Goal: Check status: Check status

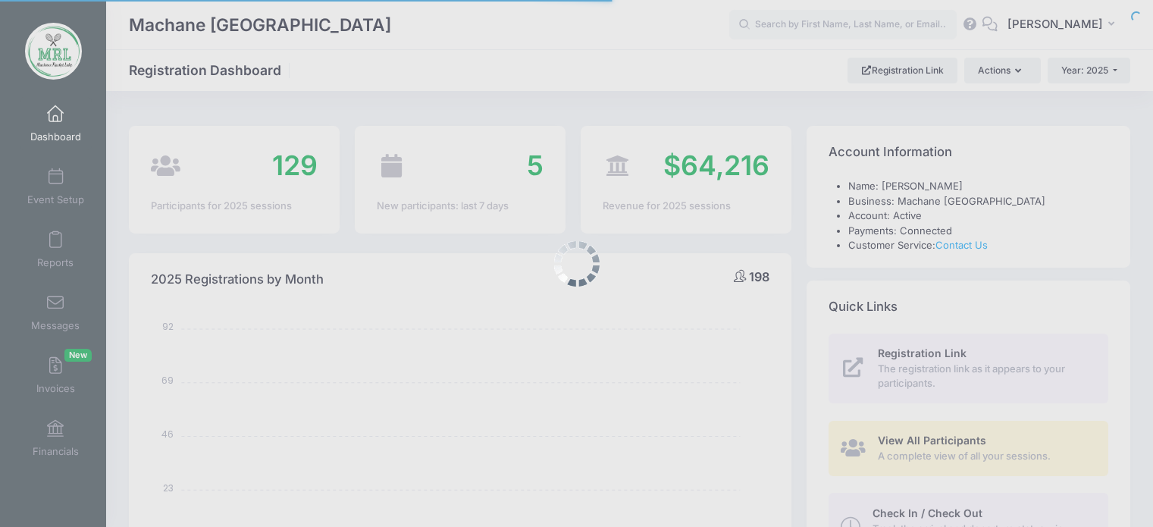
select select
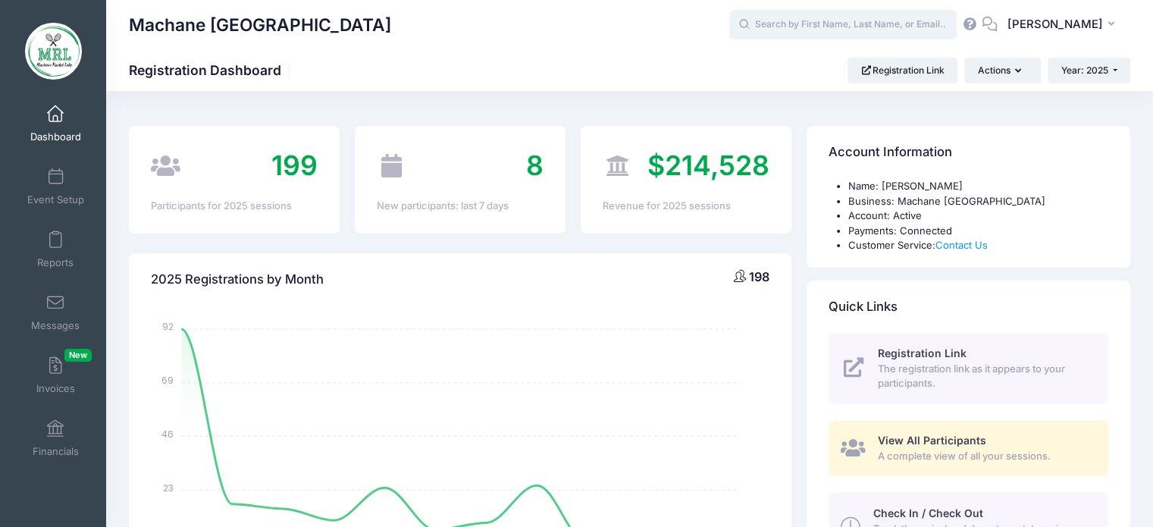
click at [846, 19] on input "text" at bounding box center [842, 25] width 227 height 30
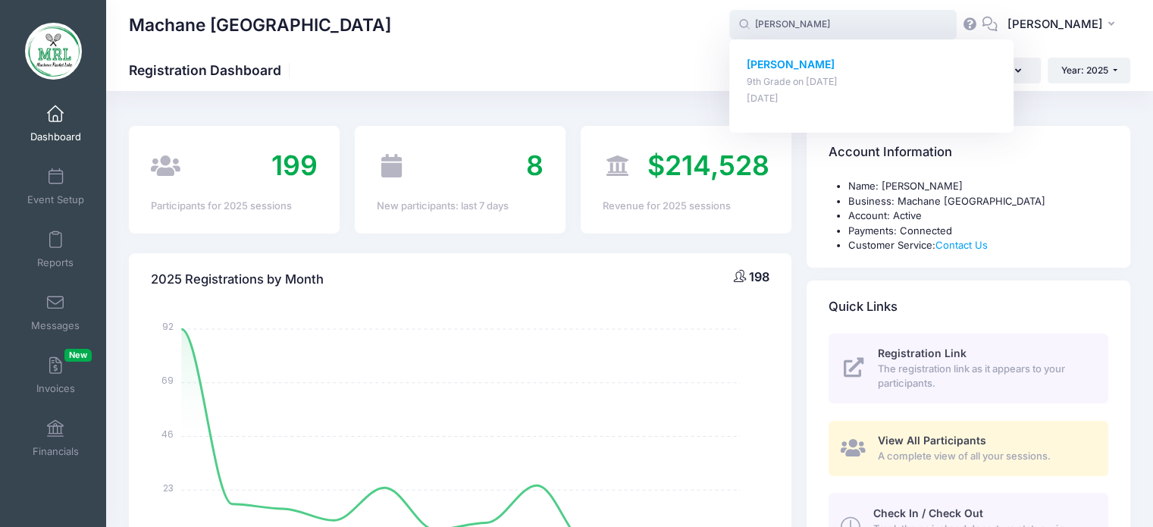
click at [799, 67] on strong "Malka einhorn" at bounding box center [791, 64] width 88 height 13
type input "Malka einhorn (9th Grade, Aug-14, 2025)"
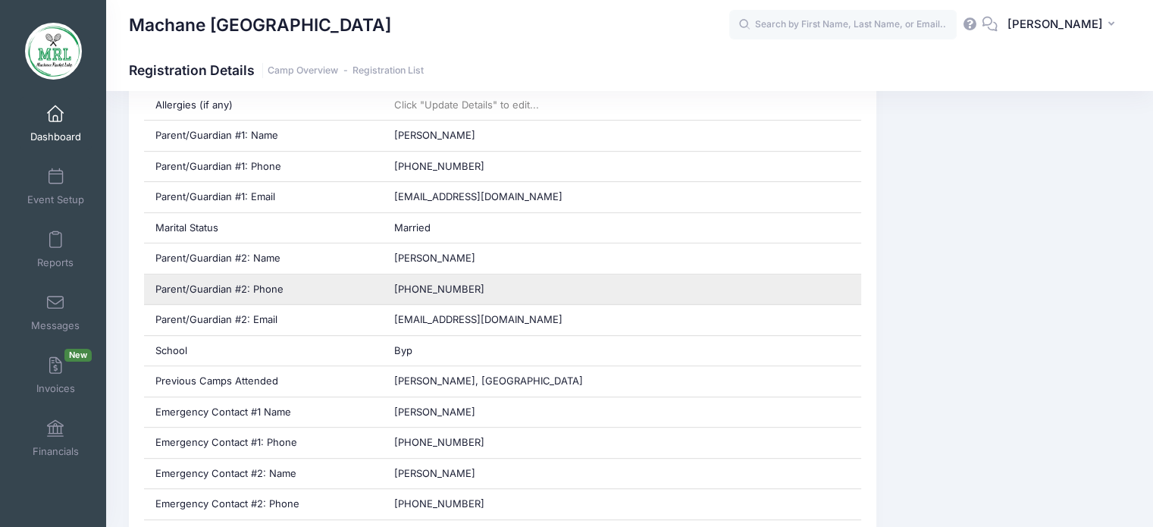
scroll to position [661, 0]
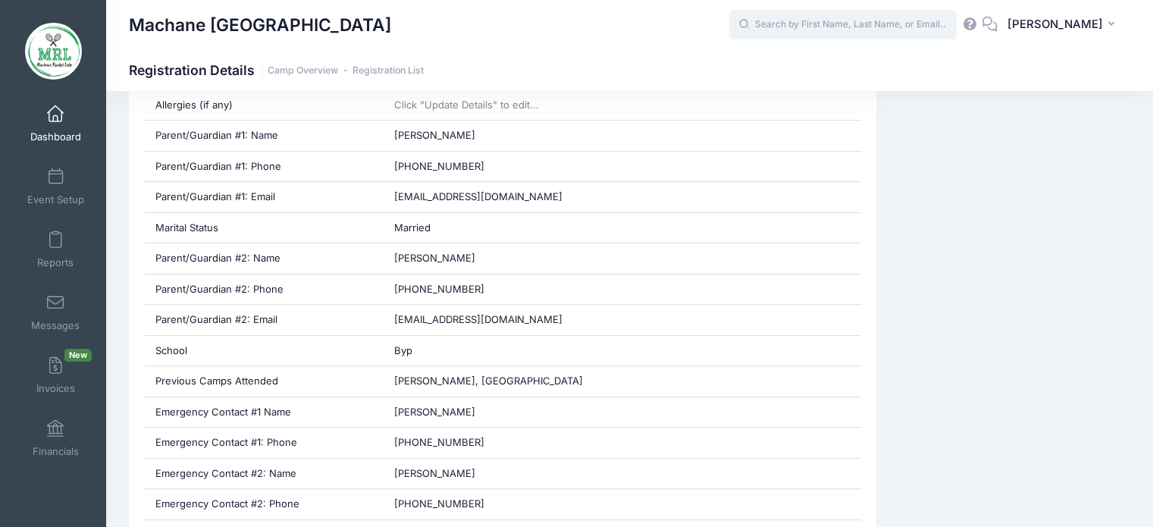
click at [787, 27] on input "text" at bounding box center [842, 25] width 227 height 30
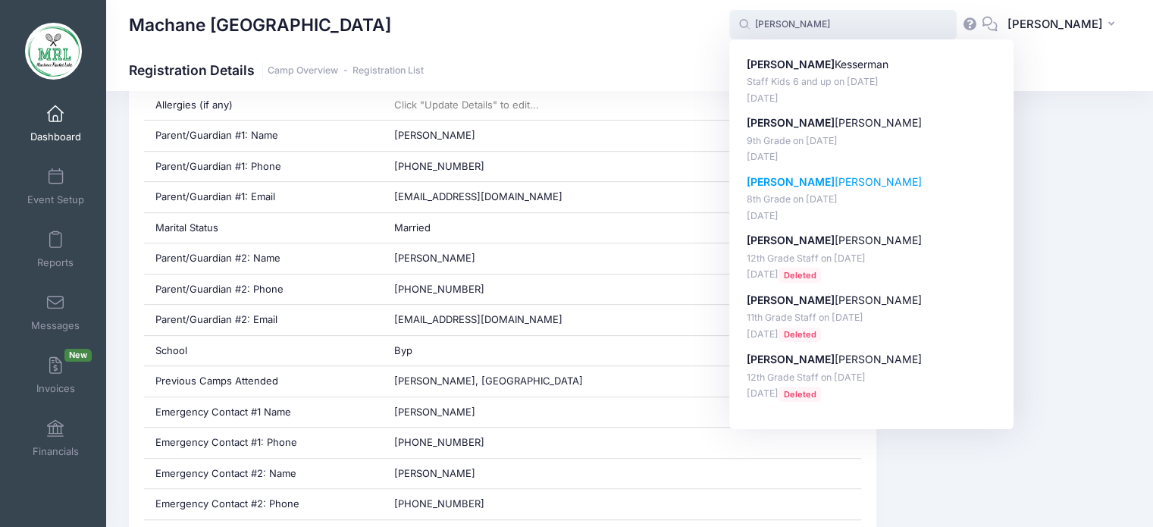
click at [773, 181] on strong "Yehudis" at bounding box center [791, 181] width 88 height 13
type input "Yehudis Metzger (8th Grade, Aug-14, 2025)"
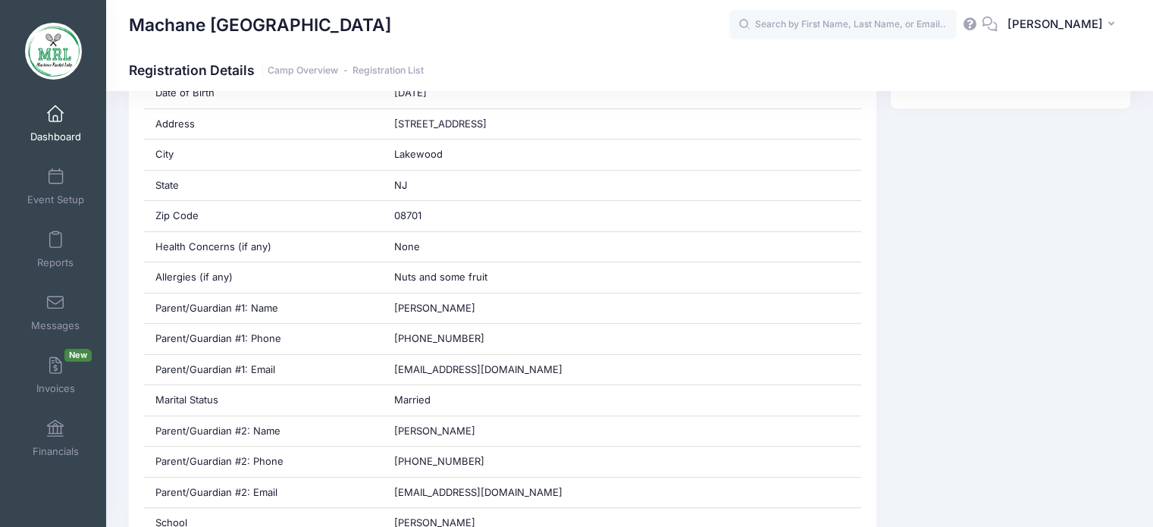
scroll to position [458, 0]
click at [867, 21] on input "text" at bounding box center [842, 25] width 227 height 30
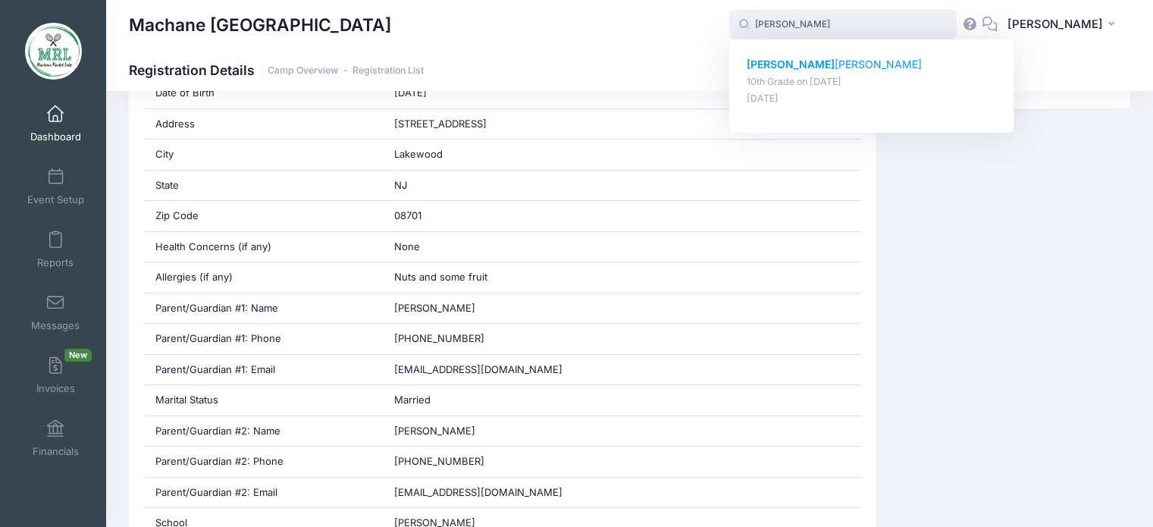
click at [819, 62] on p "Chaya Nuss baum" at bounding box center [872, 65] width 250 height 16
type input "Chaya Nussbaum (10th Grade, Aug-14, 2025)"
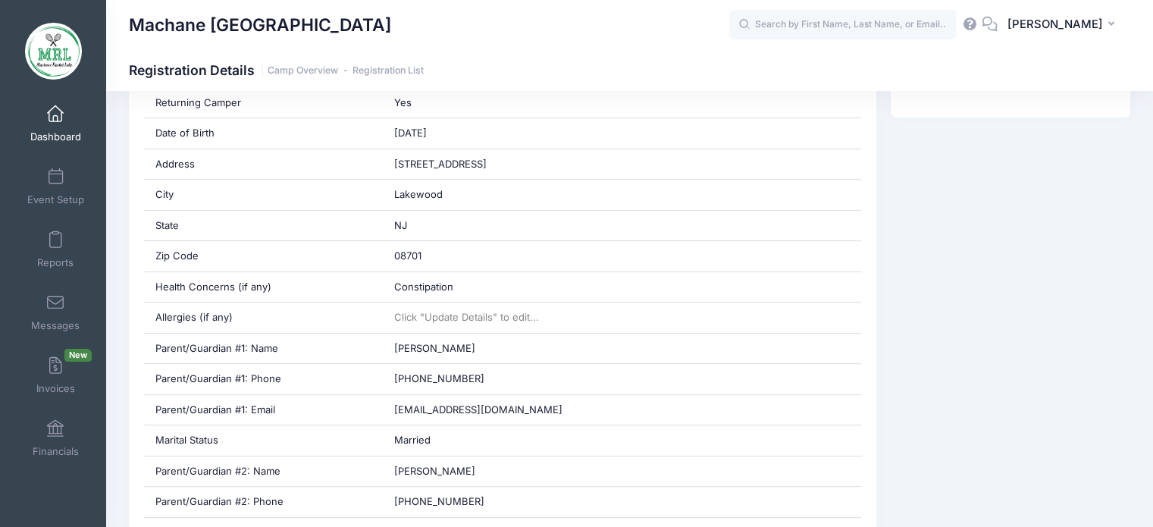
scroll to position [494, 0]
click at [788, 27] on input "text" at bounding box center [842, 25] width 227 height 30
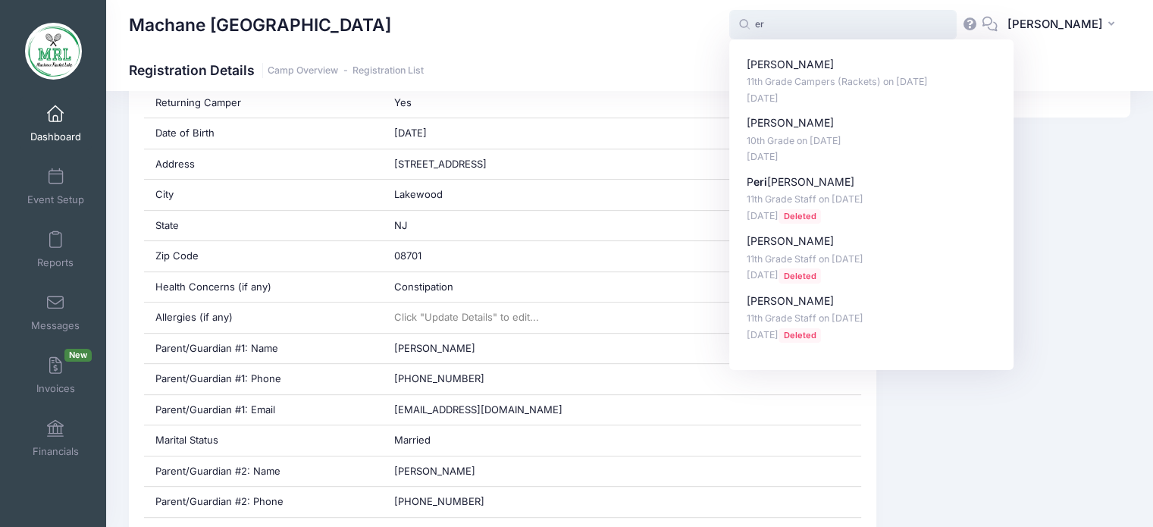
type input "e"
